Goal: Navigation & Orientation: Find specific page/section

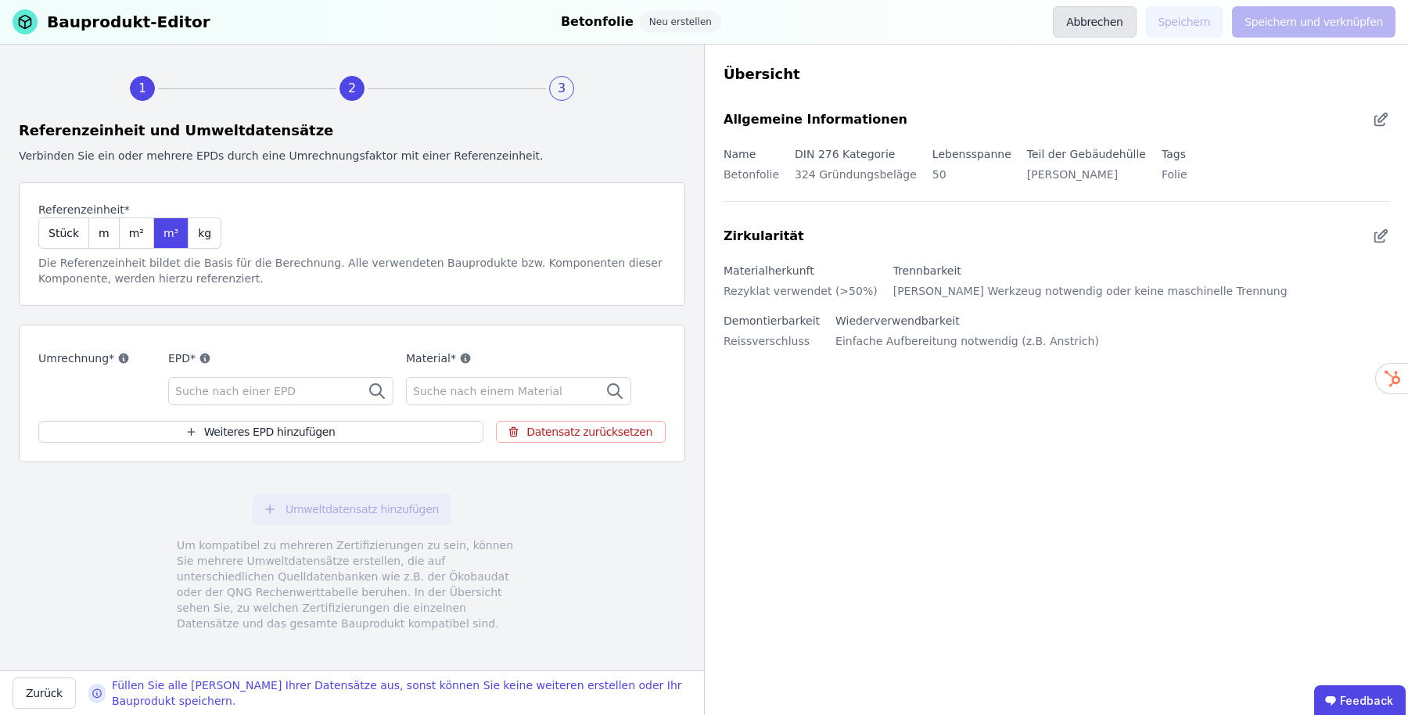
click at [1107, 28] on button "Abbrechen" at bounding box center [1094, 21] width 83 height 31
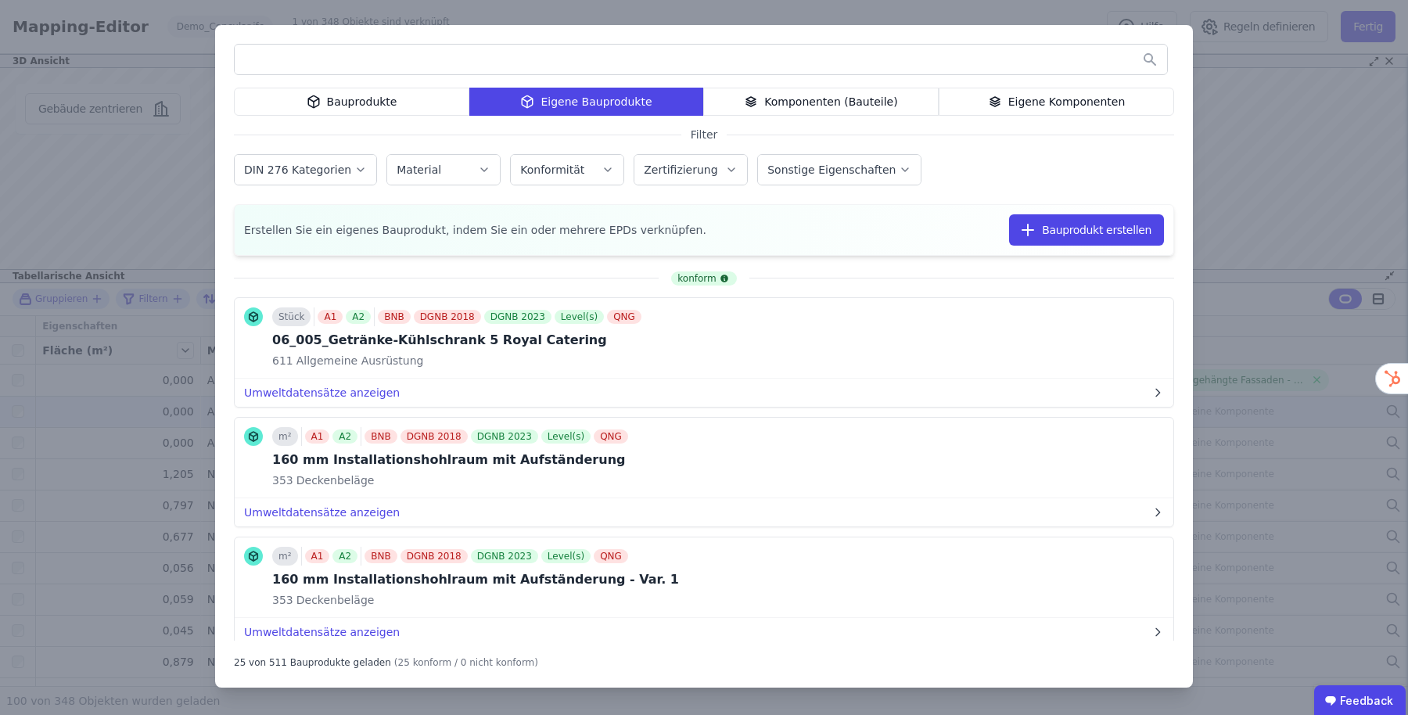
click at [92, 486] on div "Bauprodukte Eigene Bauprodukte Komponenten (Bauteile) Eigene Komponenten Filter…" at bounding box center [704, 357] width 1408 height 715
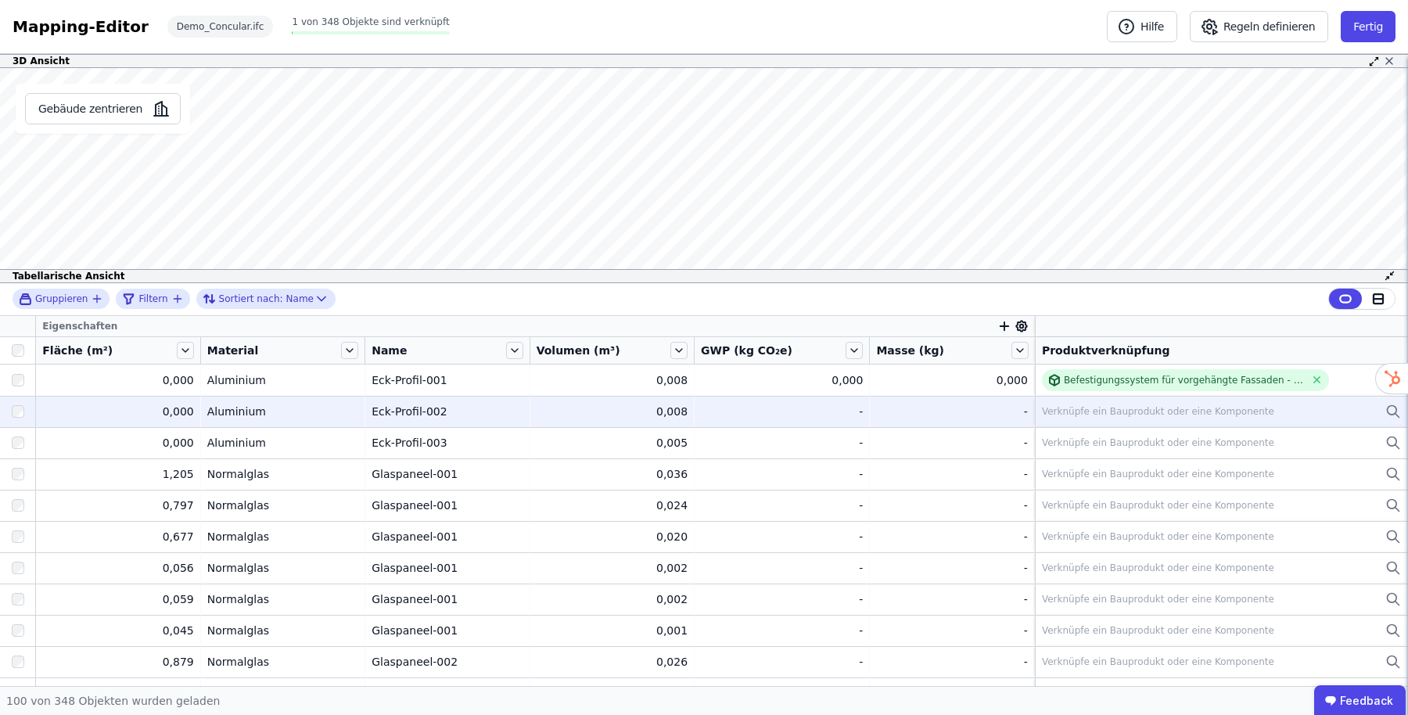
click at [1390, 59] on icon at bounding box center [1389, 61] width 6 height 6
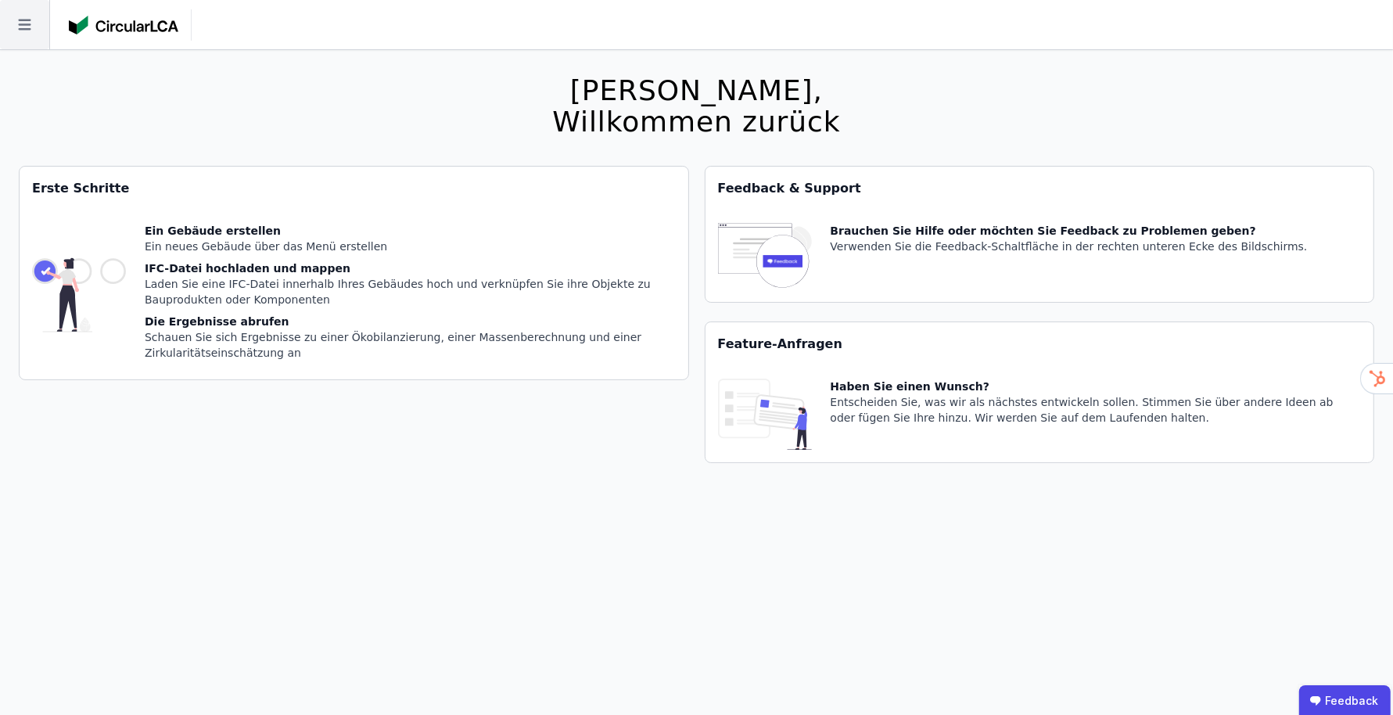
click at [18, 26] on icon at bounding box center [24, 24] width 49 height 49
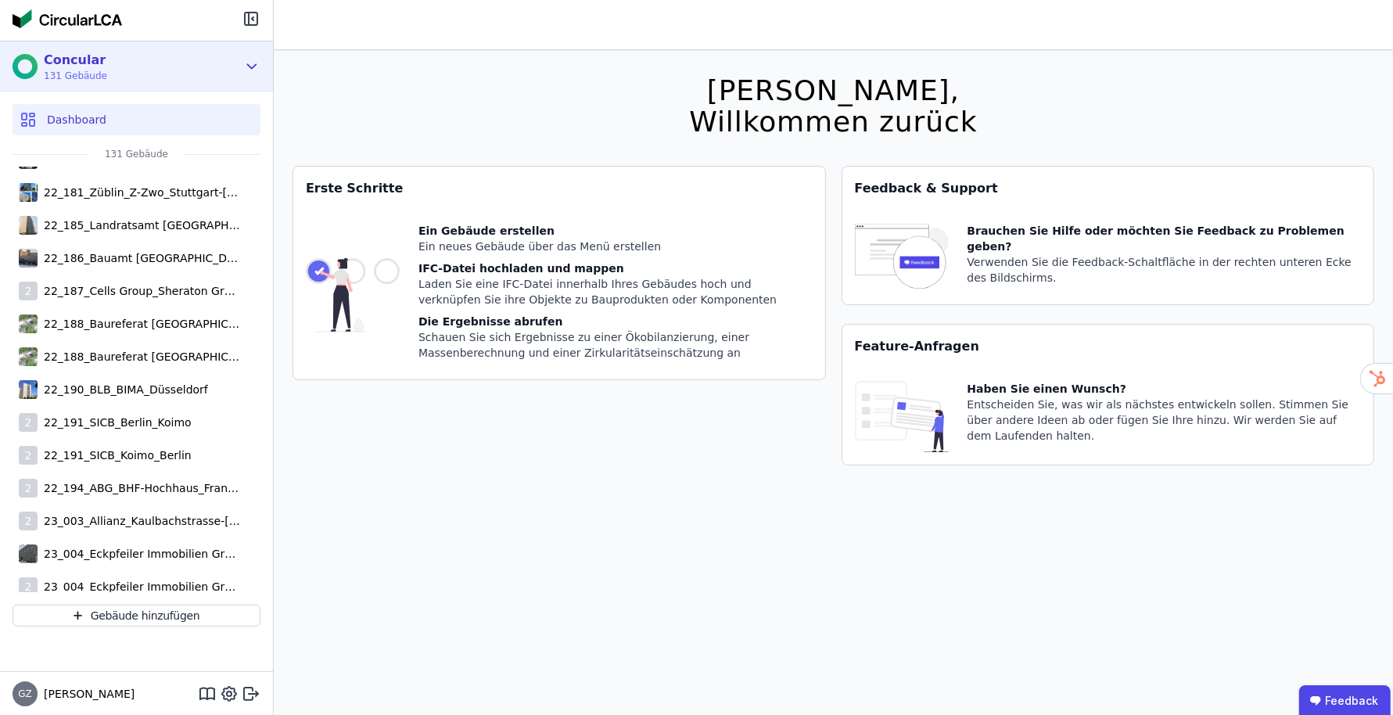
click at [243, 65] on icon at bounding box center [251, 66] width 17 height 19
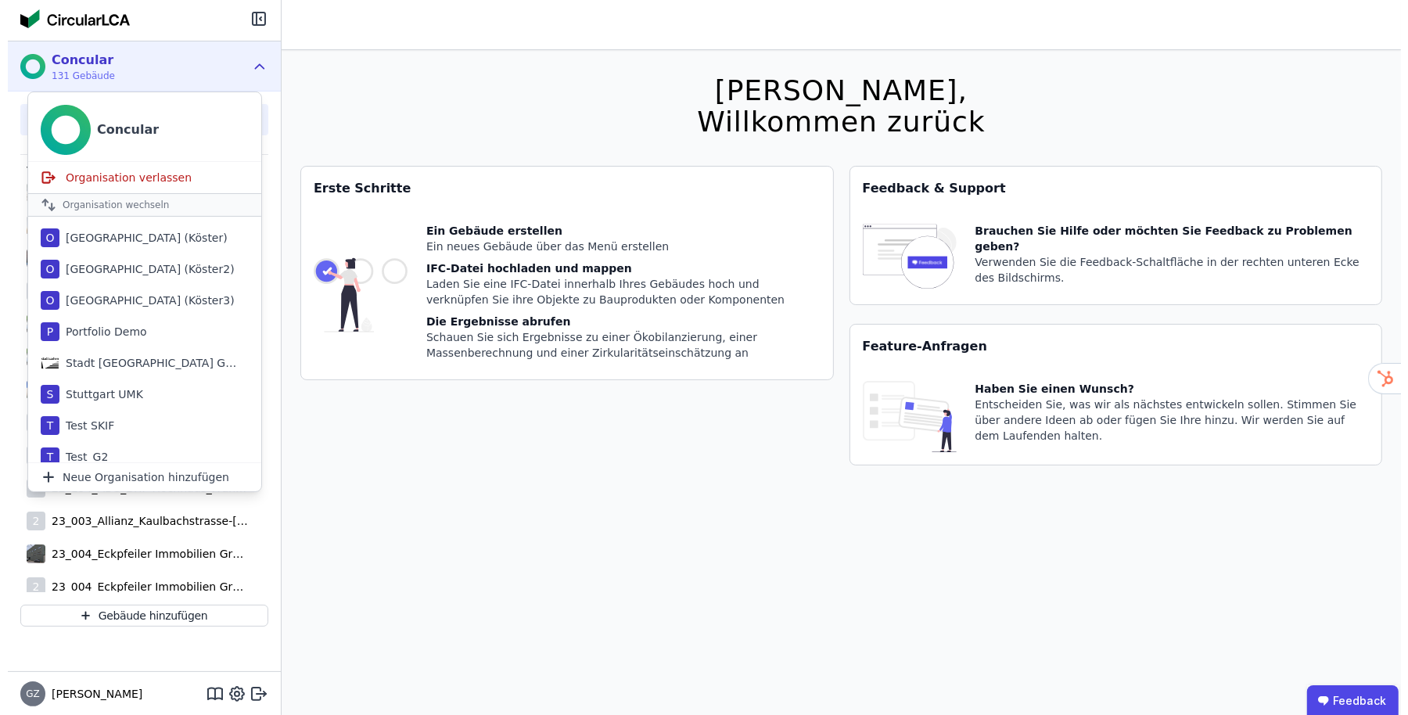
scroll to position [161, 0]
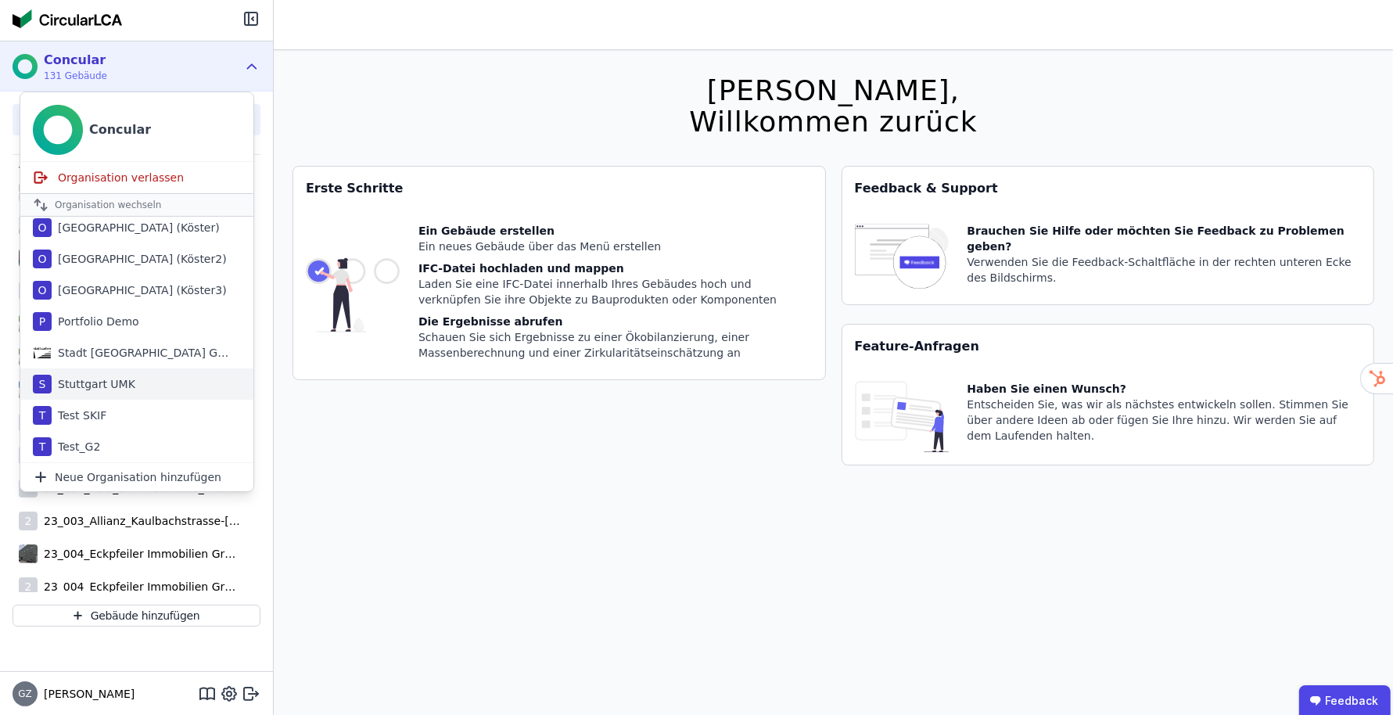
click at [112, 379] on div "Stuttgart UMK" at bounding box center [94, 384] width 84 height 16
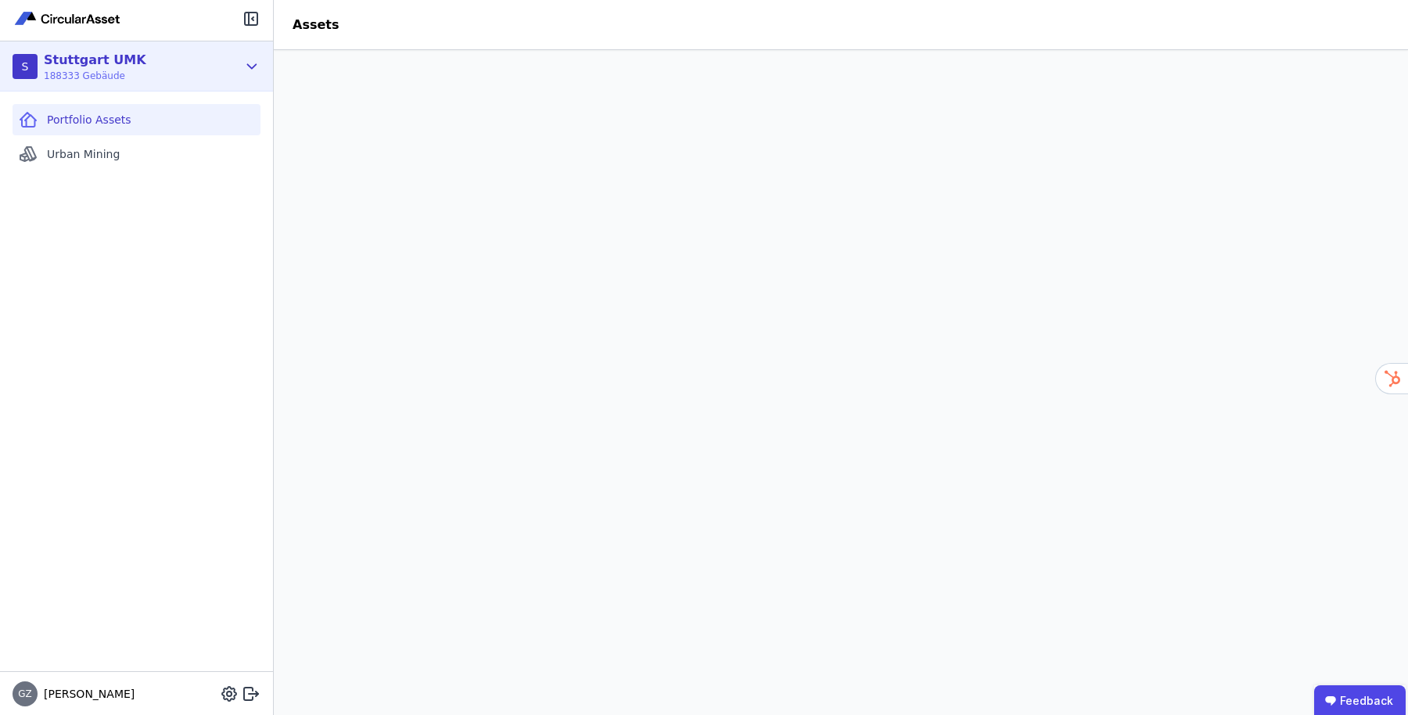
click at [214, 63] on div "S [GEOGRAPHIC_DATA] UMK 188333 Gebäude" at bounding box center [125, 66] width 224 height 31
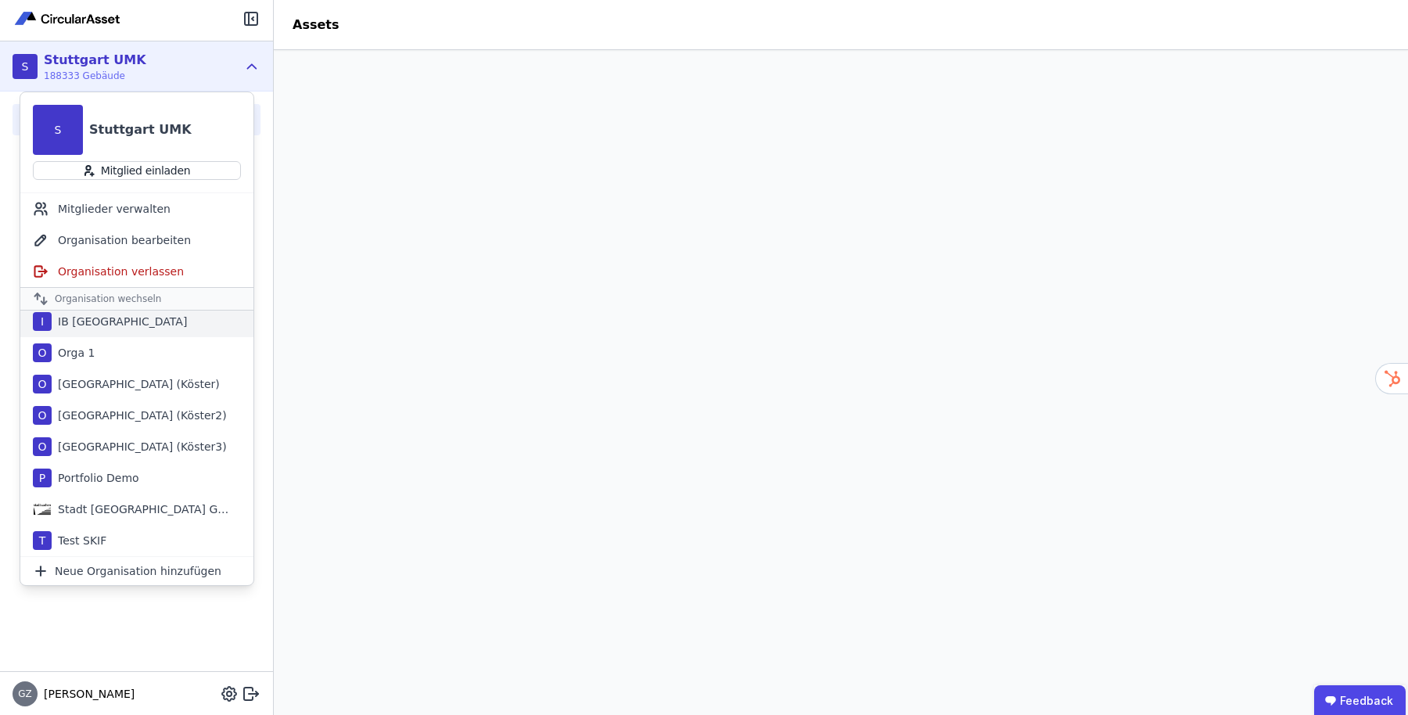
scroll to position [161, 0]
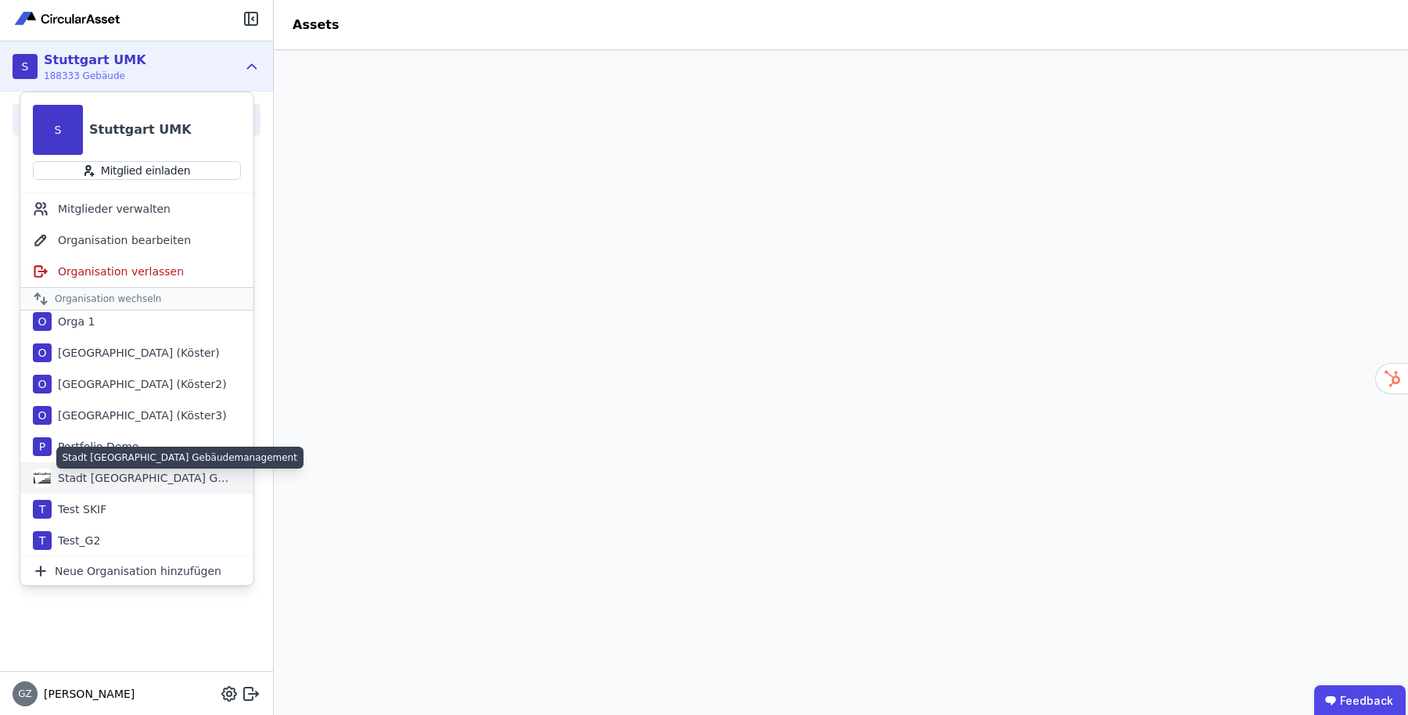
click at [131, 476] on div "Stadt [GEOGRAPHIC_DATA] Gebäudemanagement" at bounding box center [142, 478] width 180 height 16
